Goal: Find specific page/section: Find specific page/section

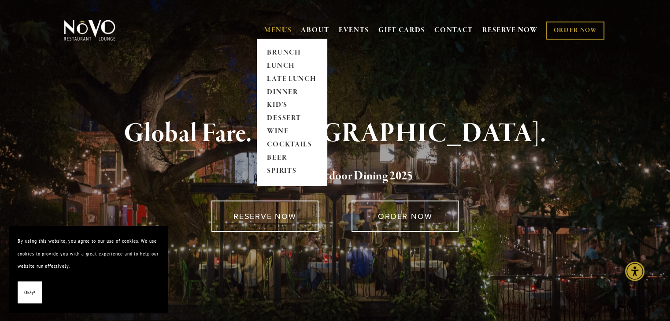
click at [269, 28] on link "MENUS" at bounding box center [278, 30] width 28 height 9
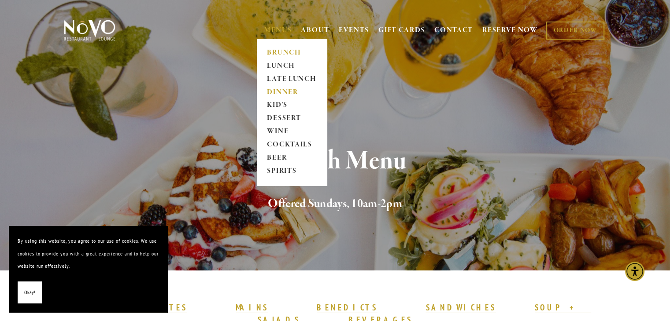
click at [279, 93] on link "DINNER" at bounding box center [291, 92] width 55 height 13
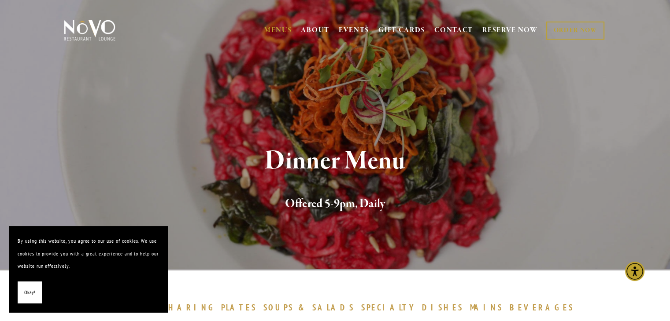
scroll to position [44, 0]
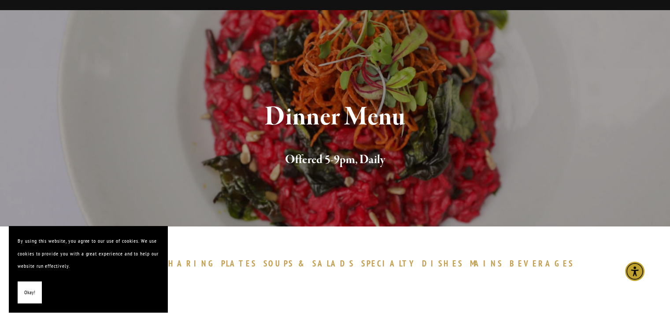
click at [32, 295] on span "Okay!" at bounding box center [29, 293] width 11 height 13
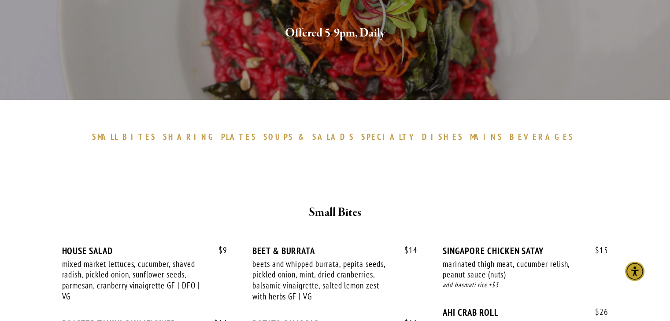
scroll to position [169, 0]
